Goal: Information Seeking & Learning: Check status

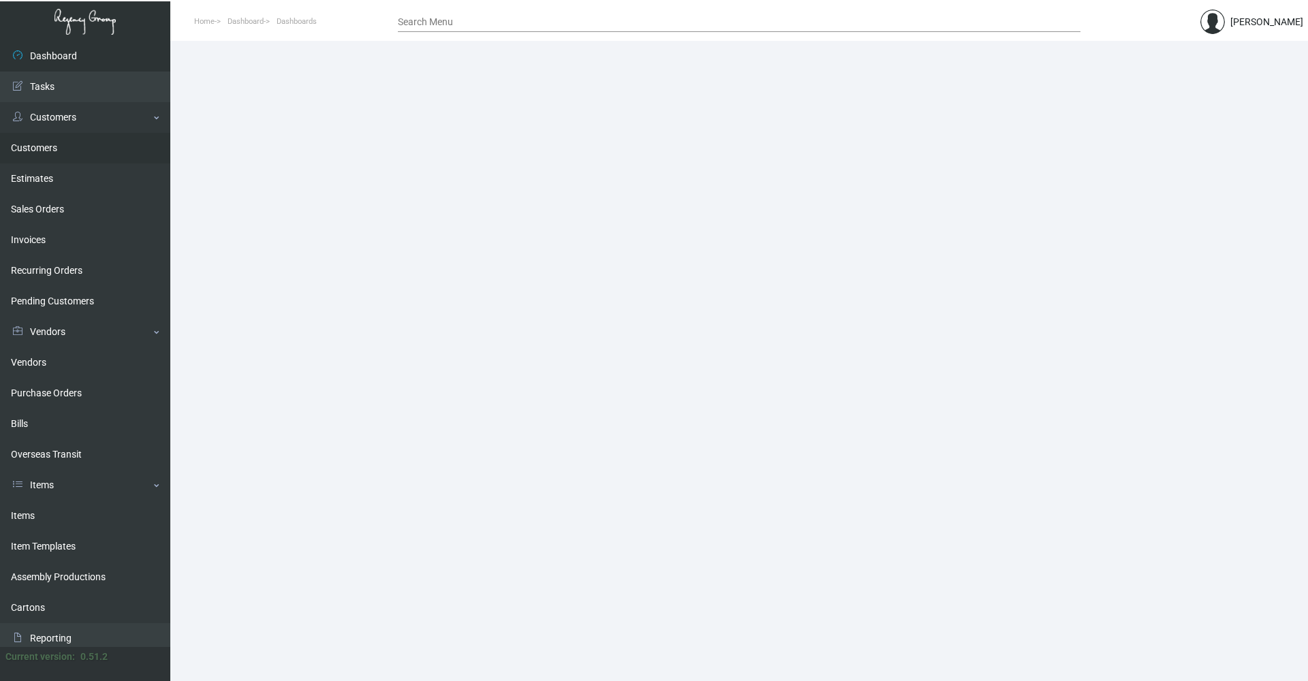
drag, startPoint x: 47, startPoint y: 150, endPoint x: 72, endPoint y: 149, distance: 25.2
click at [47, 149] on link "Customers" at bounding box center [85, 148] width 170 height 31
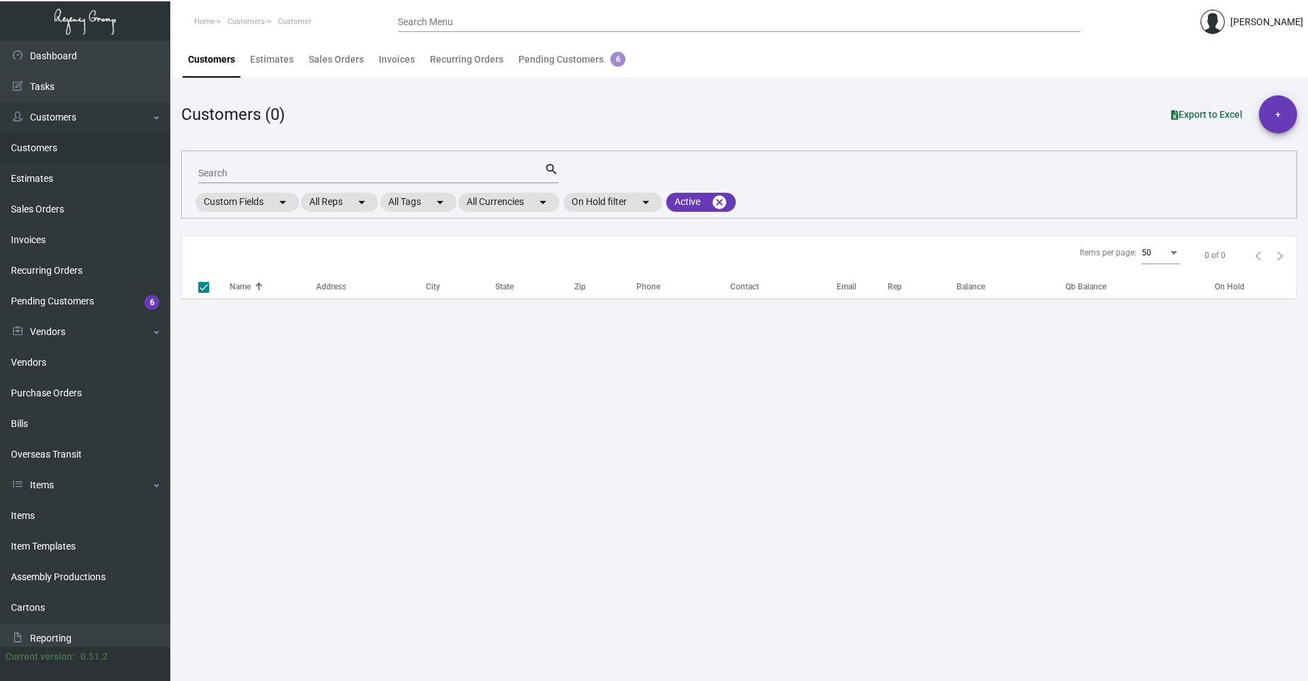
checkbox input "false"
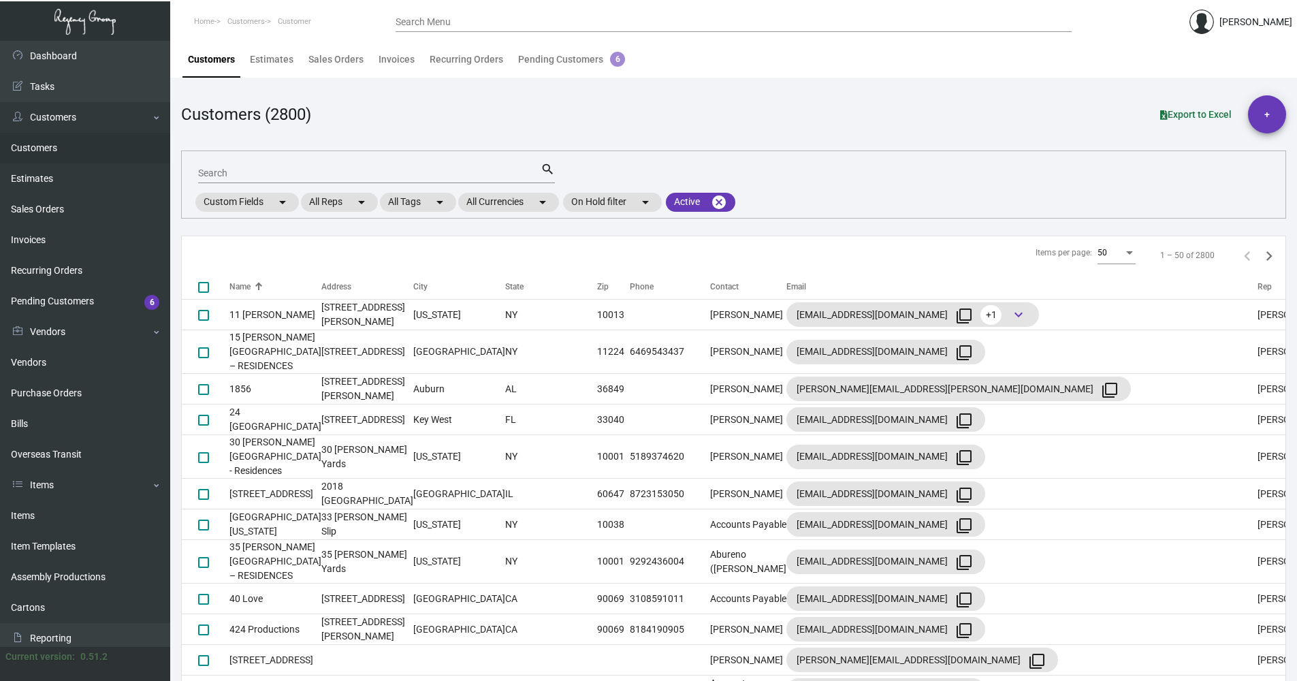
click at [309, 172] on input "Search" at bounding box center [369, 173] width 343 height 11
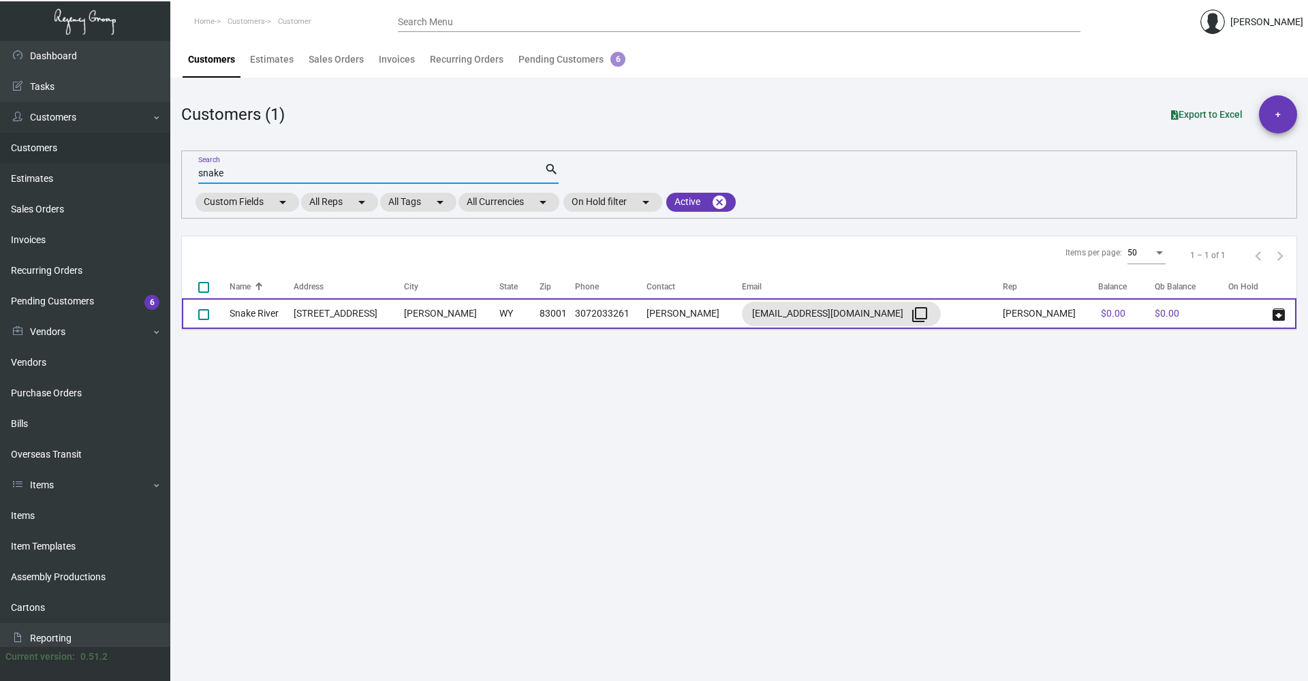
type input "snake"
click at [539, 311] on td "WY" at bounding box center [519, 313] width 40 height 31
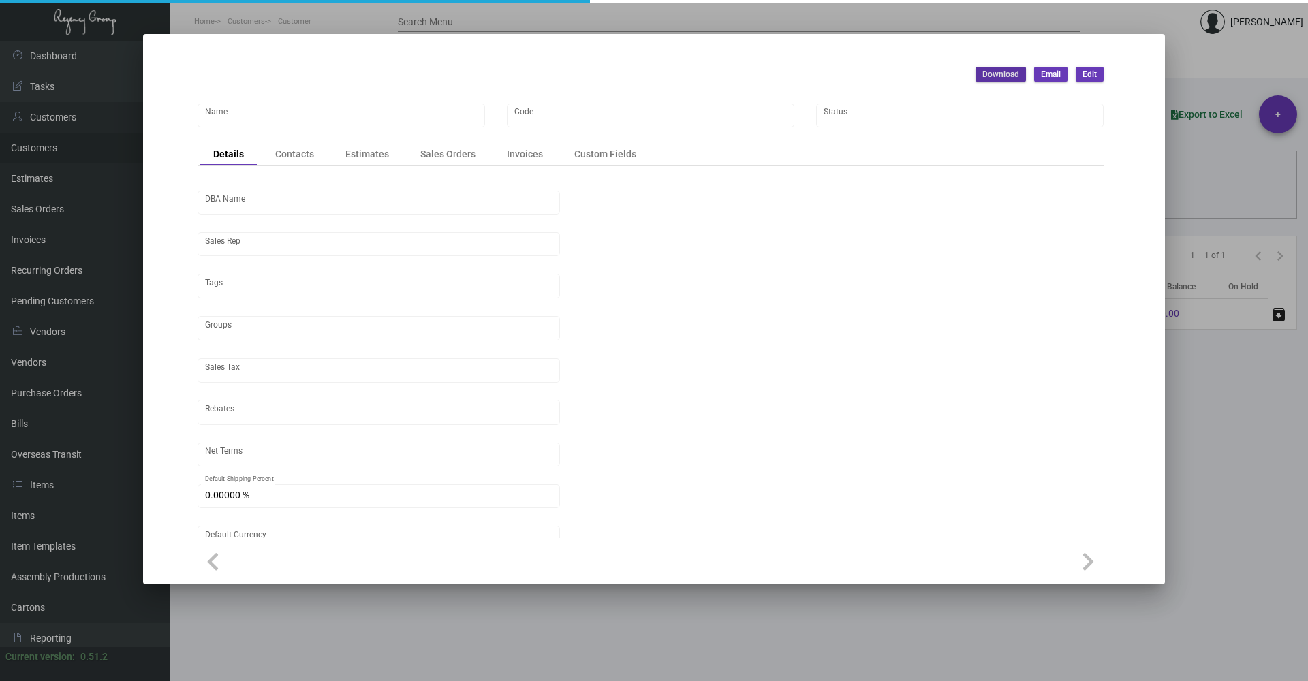
type input "Snake River"
type input "NHHRSNK"
type input "[PERSON_NAME]"
type input "Out of State"
type input "Prepaid"
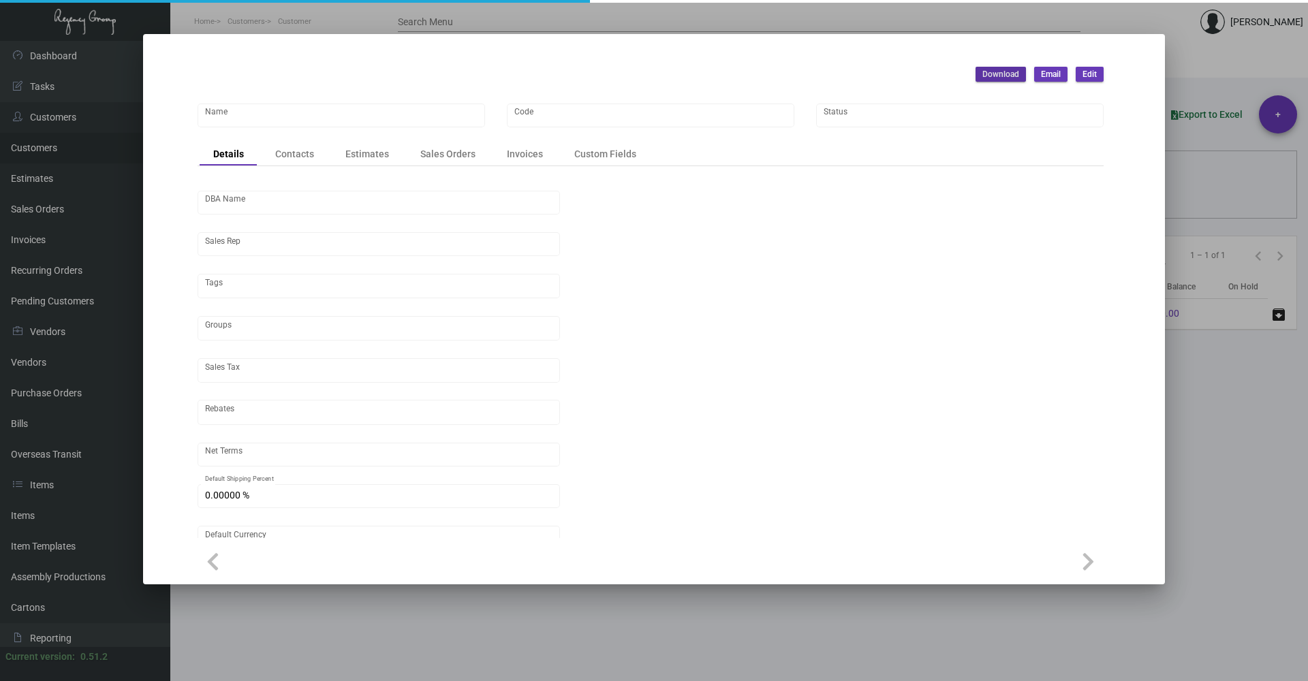
type input "United States Dollar $"
type input "$ 0.00"
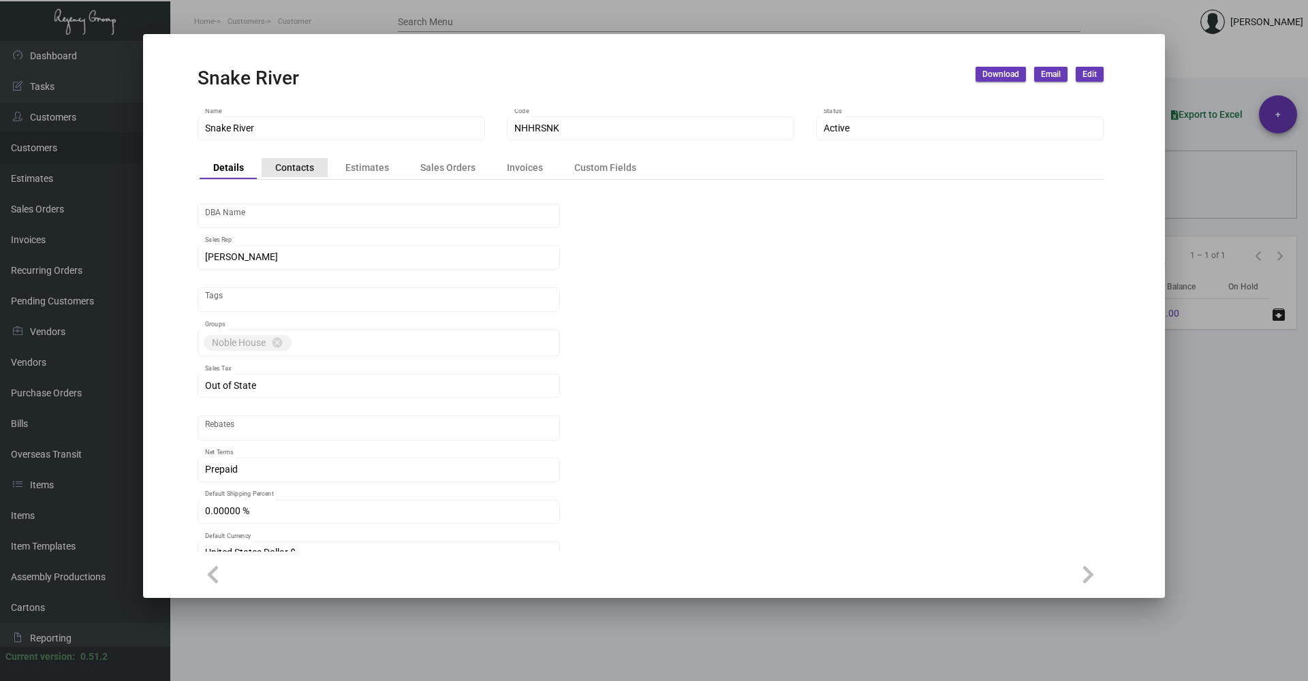
click at [307, 167] on div "Contacts" at bounding box center [294, 167] width 39 height 14
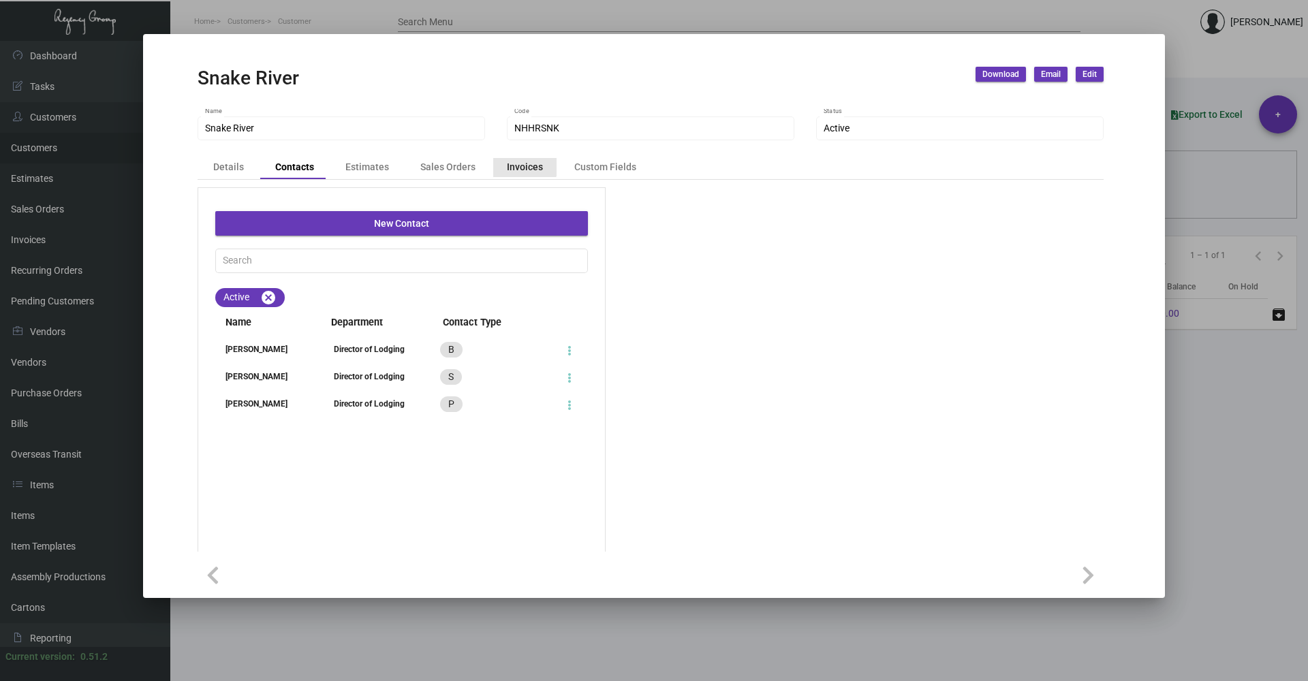
click at [507, 167] on div "Invoices" at bounding box center [525, 167] width 36 height 14
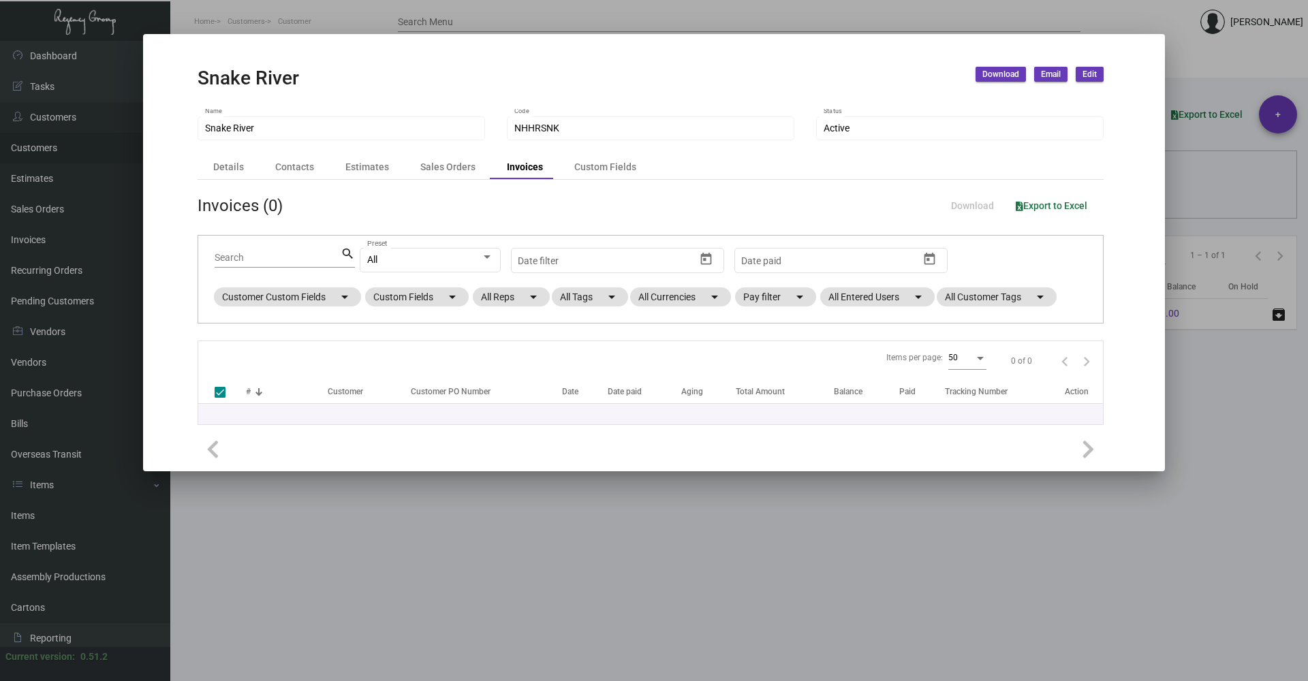
checkbox input "false"
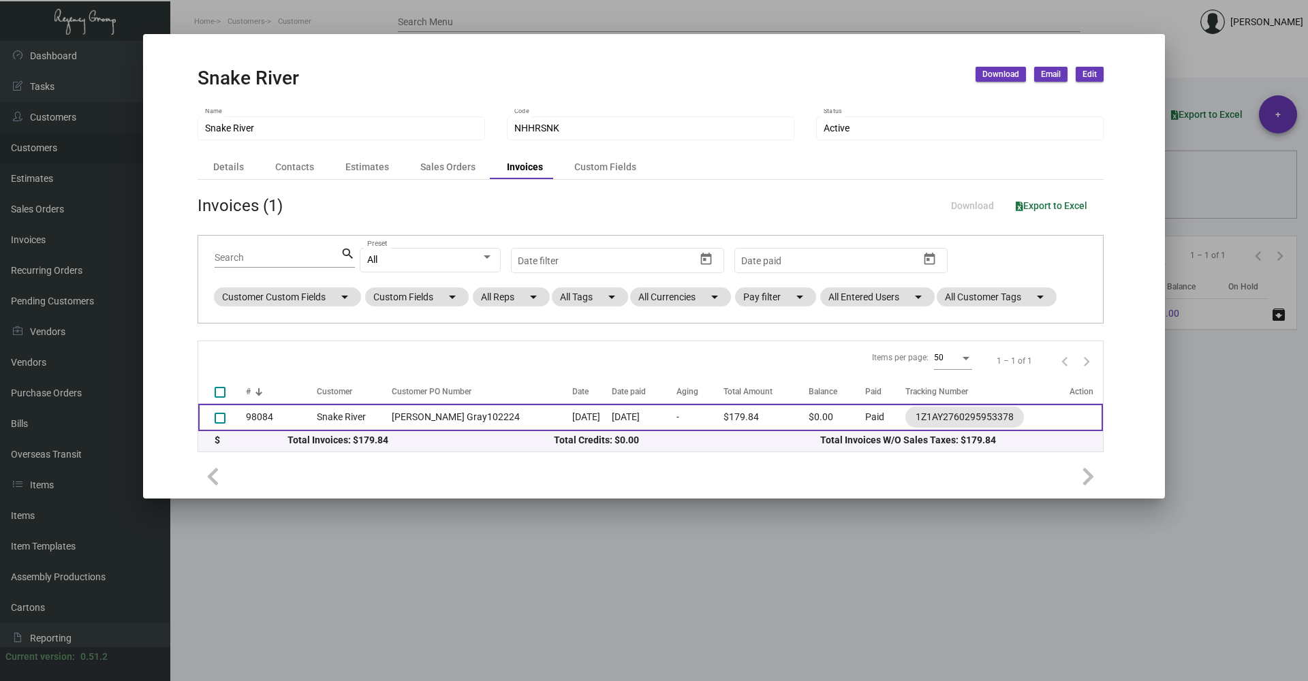
click at [661, 413] on td "[DATE]" at bounding box center [644, 417] width 64 height 27
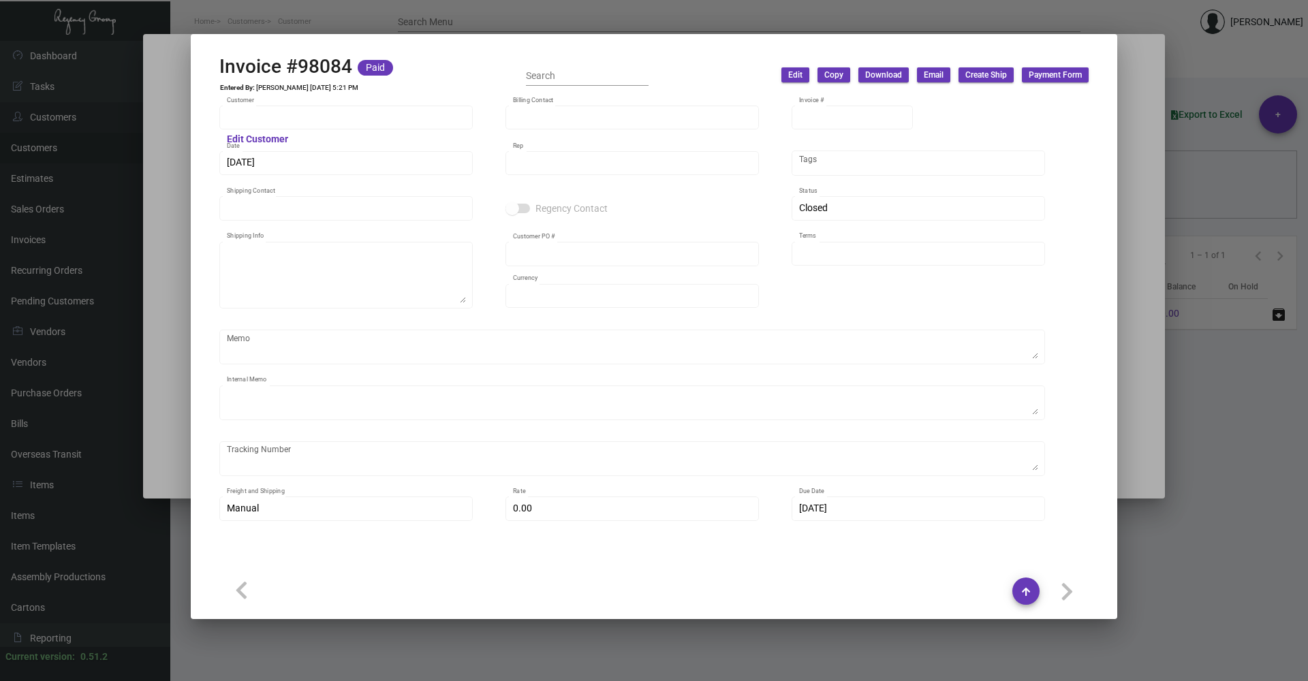
type input "Snake River"
type input "[PERSON_NAME]"
type input "98084"
type input "[DATE]"
type input "[PERSON_NAME]"
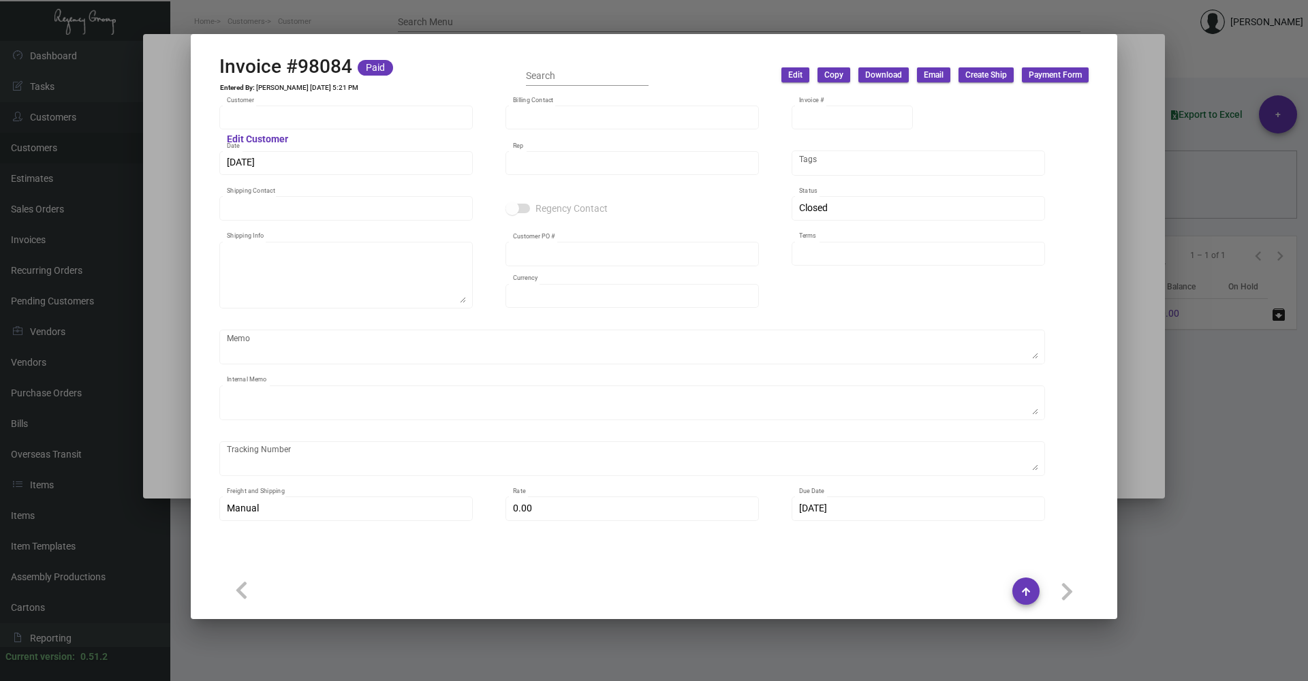
type input "[PERSON_NAME]"
type textarea "Snake River - [PERSON_NAME] [STREET_ADDRESS][PERSON_NAME][PERSON_NAME]"
type input "[PERSON_NAME] Gray102224"
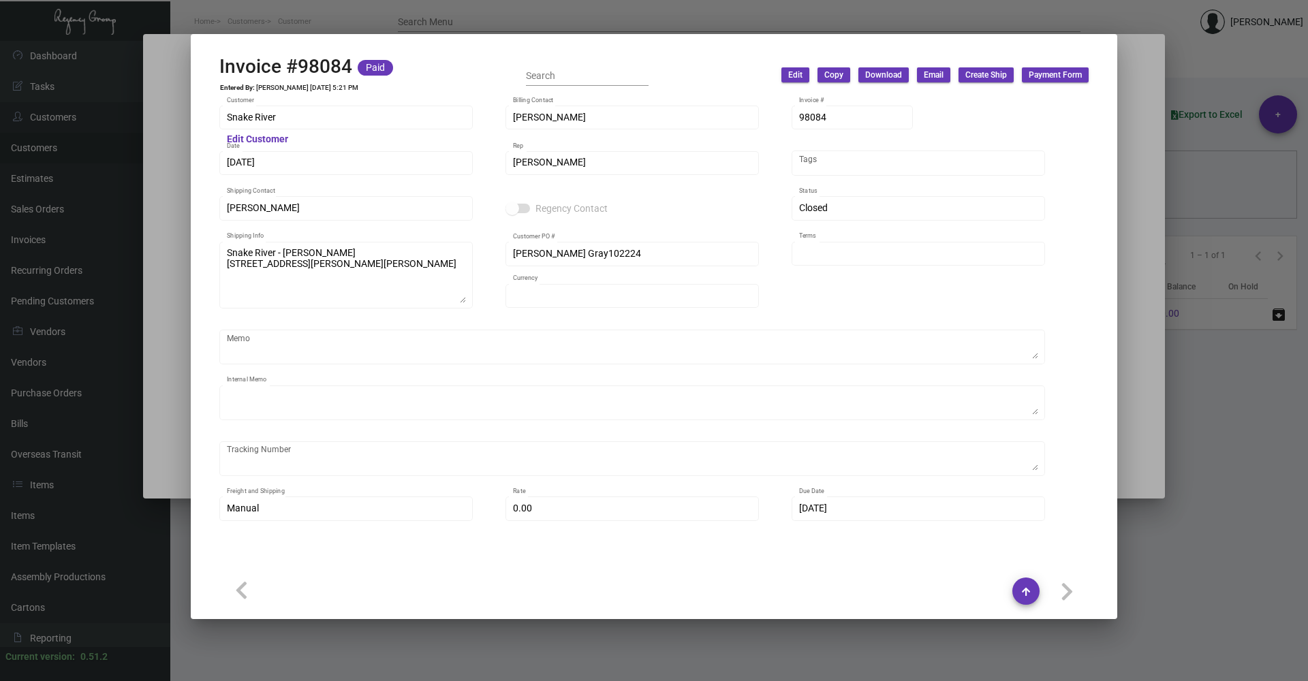
type input "United States Dollar $"
type input "Prepaid"
type textarea "Shipped UPS 2nd Day Air Cost $18.79. By Desean 11/00/24. Estimated Delivery [DA…"
type input "$ 29.84"
type input "[DATE]"
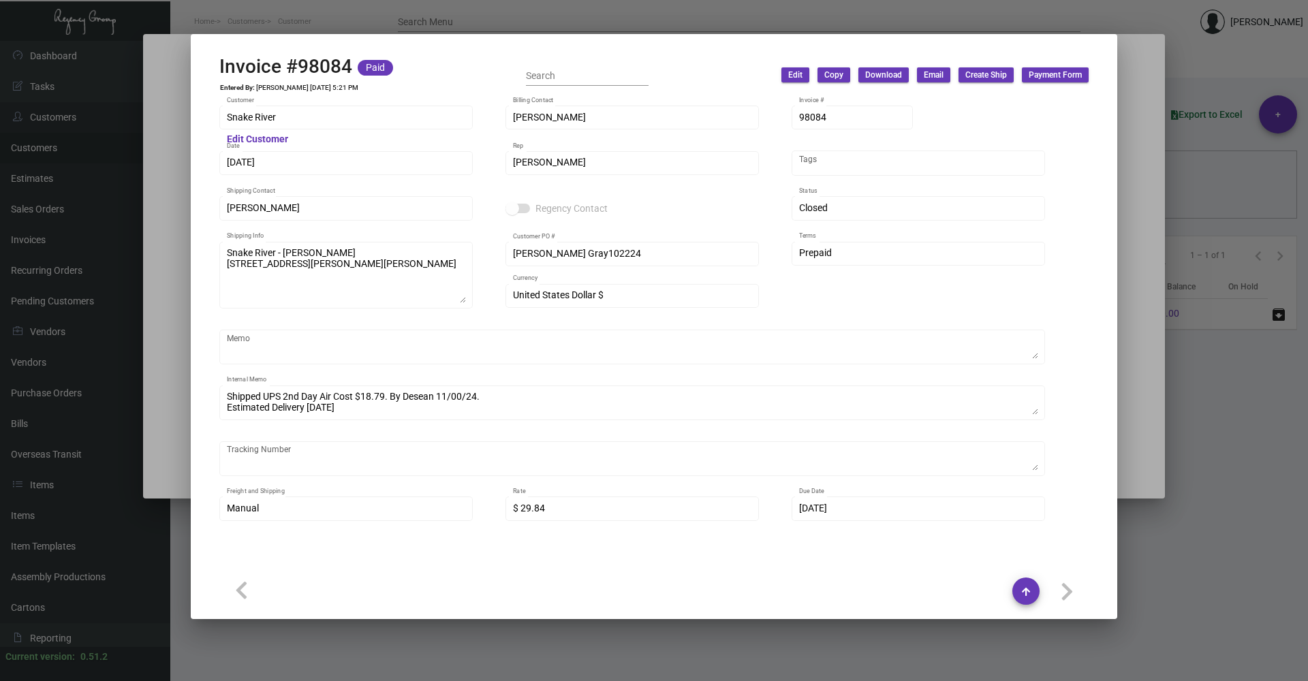
click at [1197, 502] on div at bounding box center [654, 340] width 1308 height 681
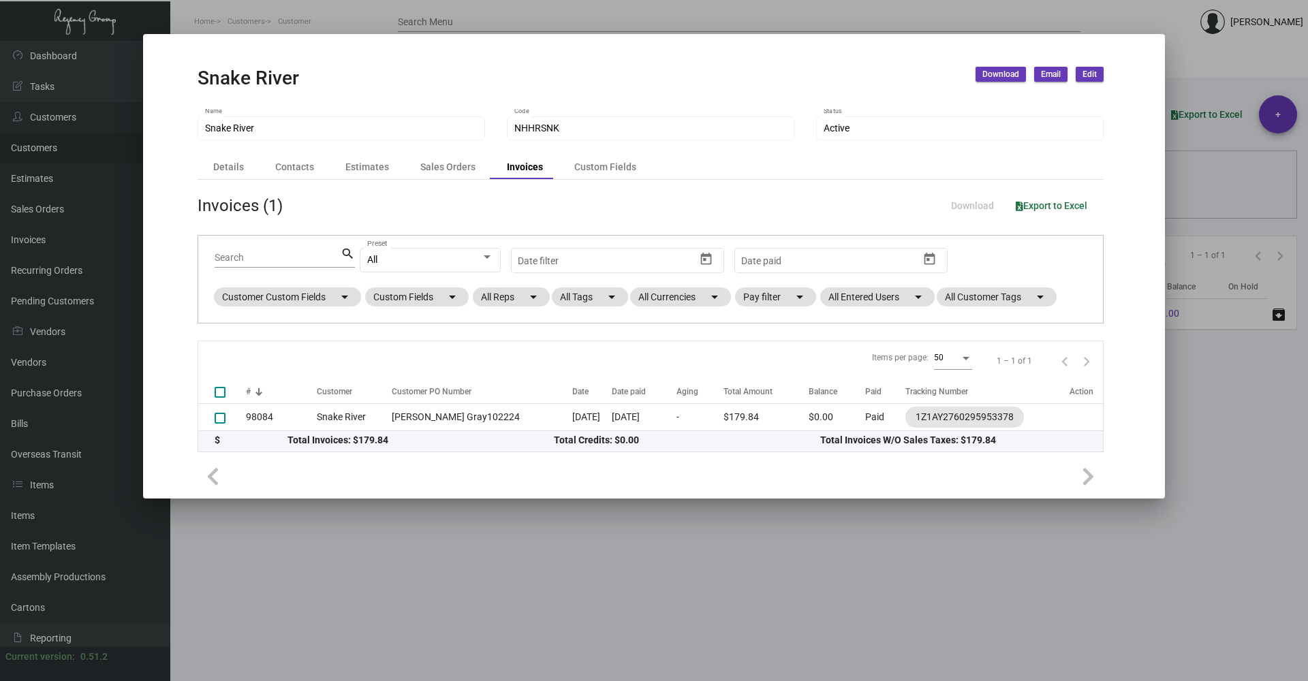
click at [1197, 502] on div at bounding box center [654, 340] width 1308 height 681
